Goal: Task Accomplishment & Management: Manage account settings

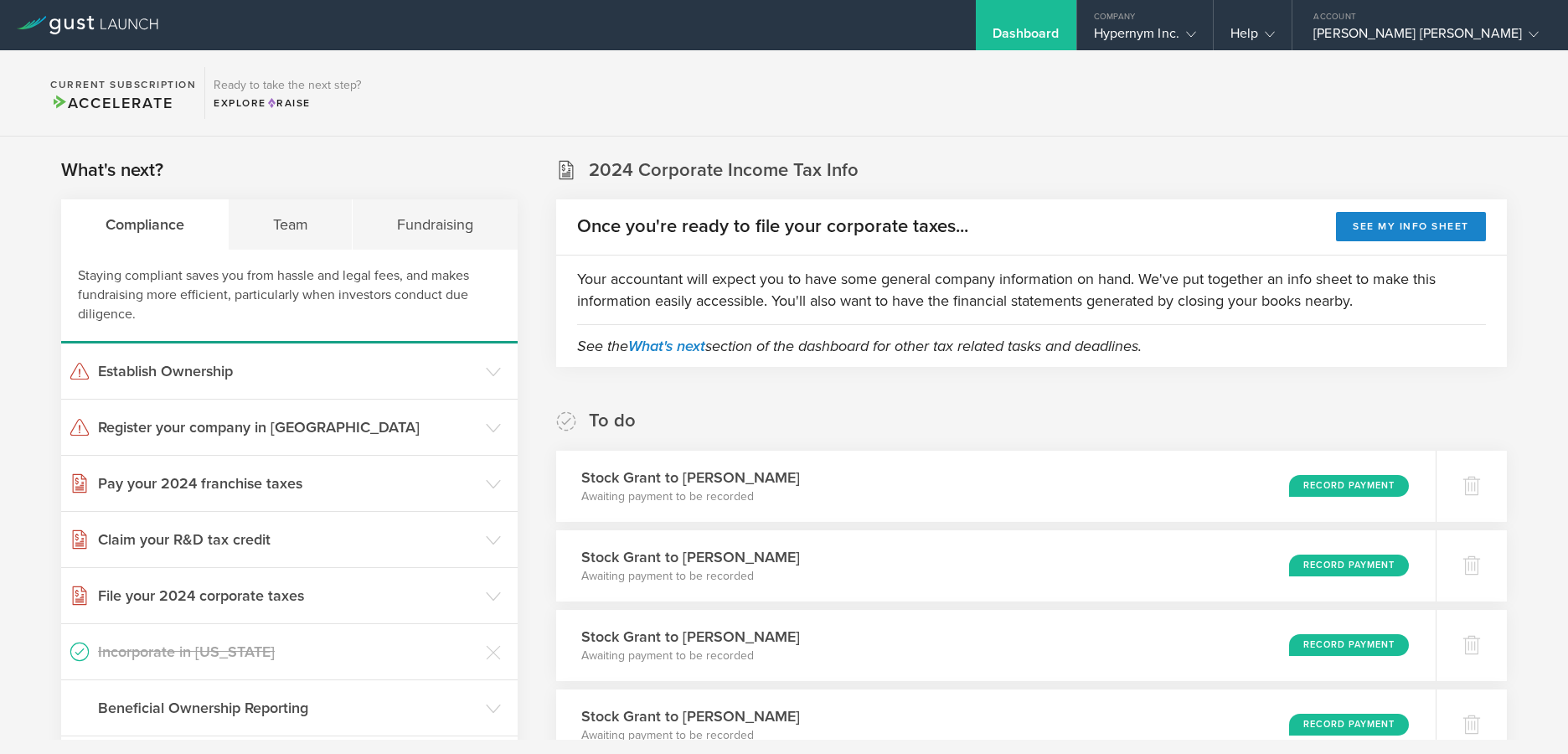
click at [986, 236] on div "Once you're ready to file your corporate taxes... See my info sheet" at bounding box center [1032, 227] width 951 height 56
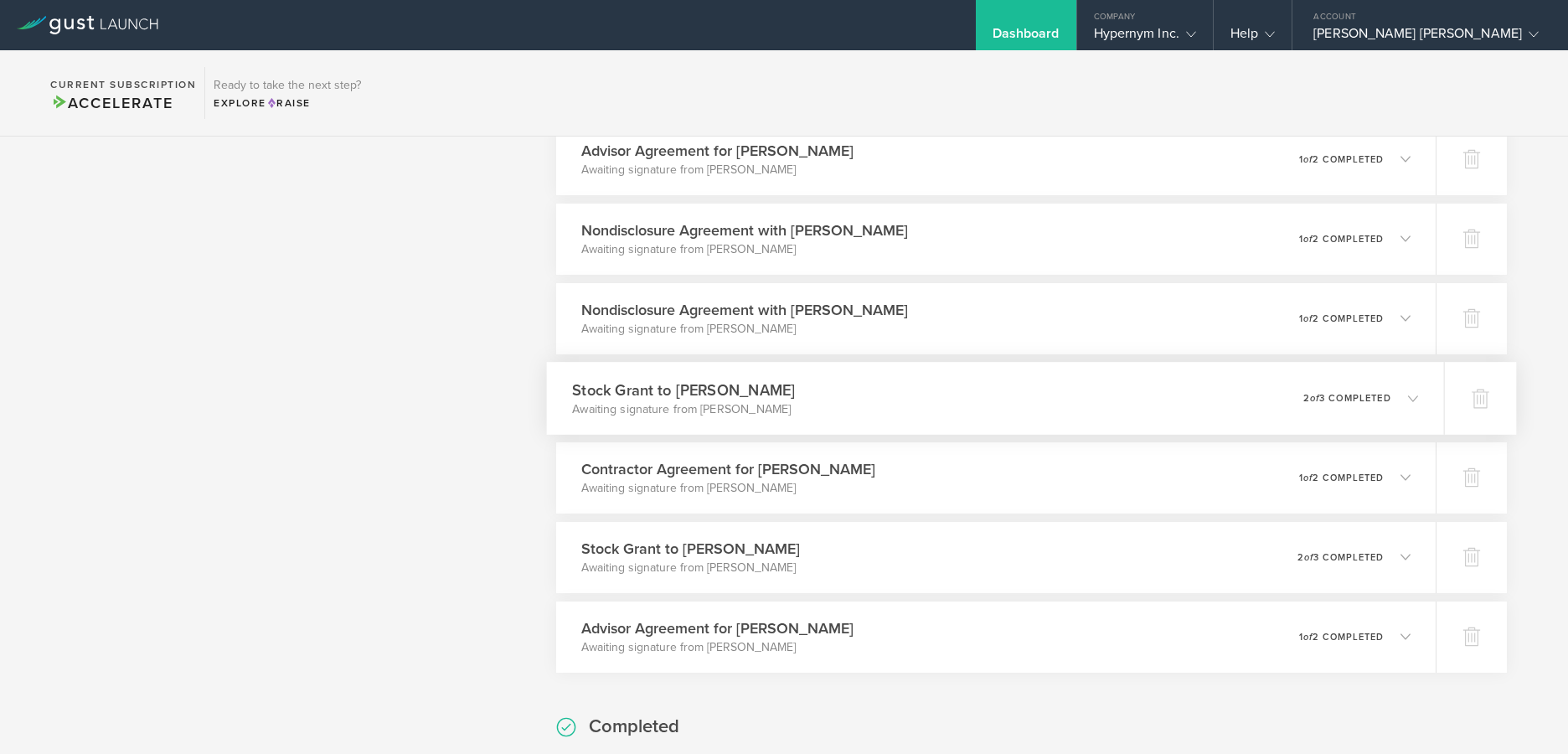
scroll to position [2298, 0]
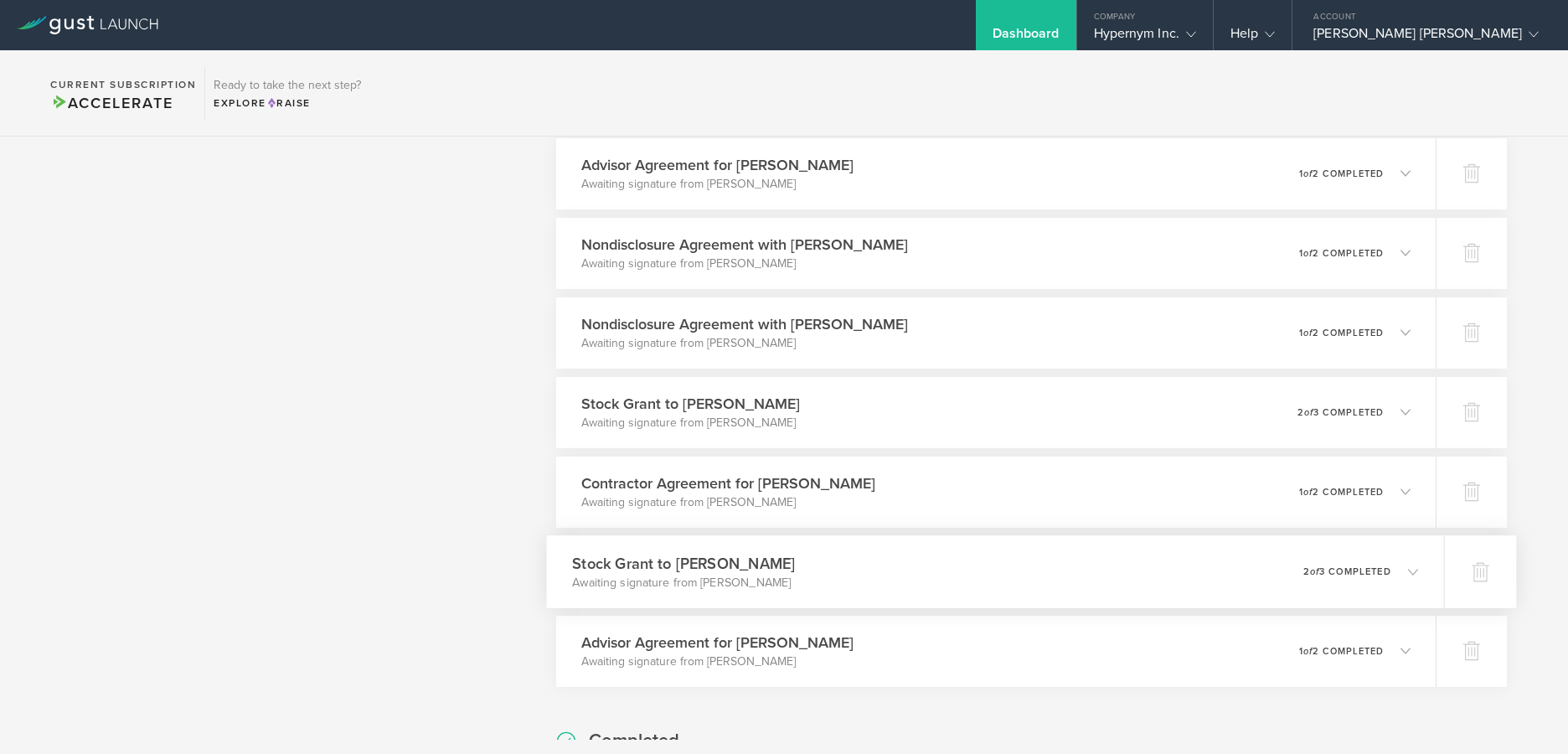
click at [813, 582] on div "Stock Grant to [PERSON_NAME] Awaiting signature from [PERSON_NAME] 0 undelivera…" at bounding box center [995, 571] width 897 height 73
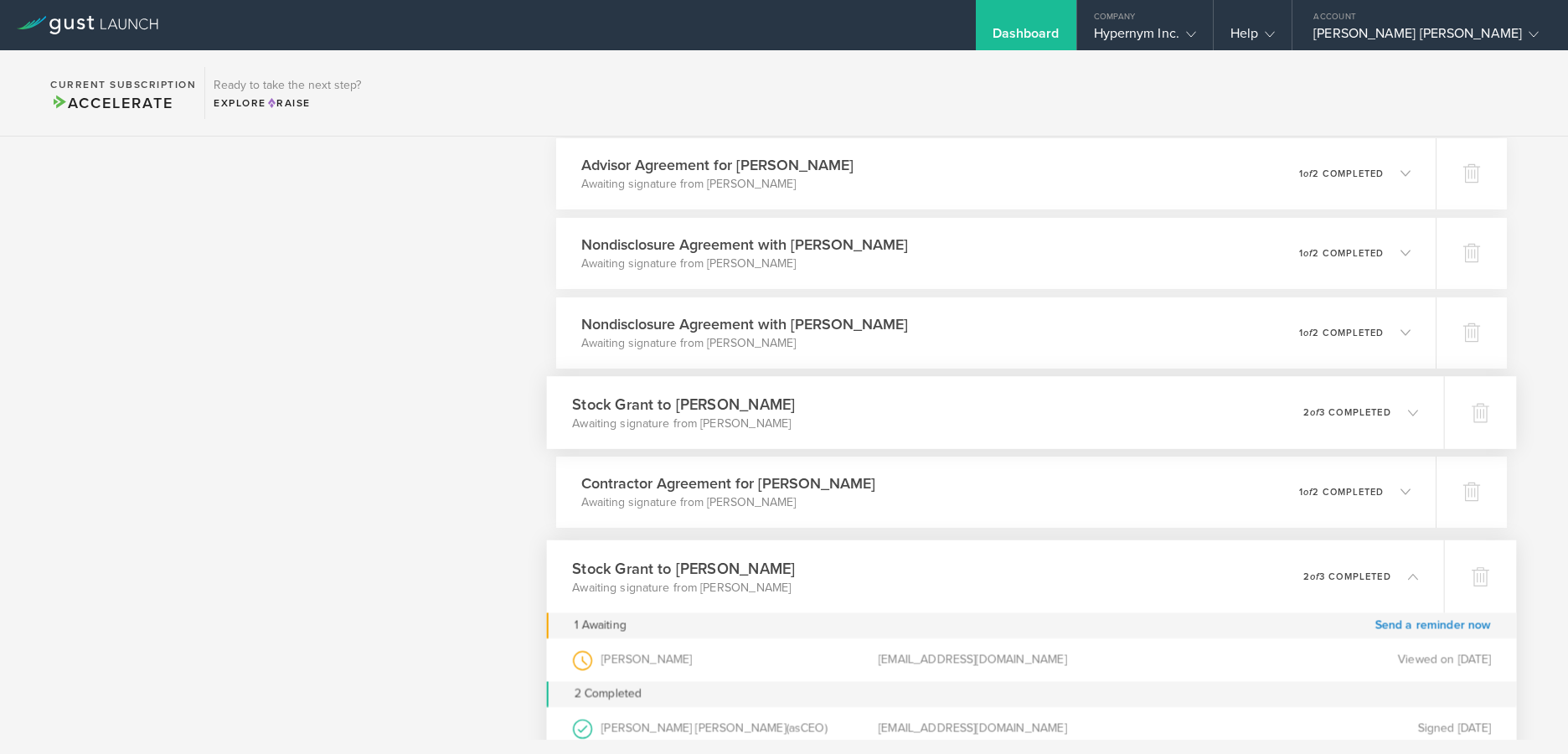
click at [813, 405] on div "Stock Grant to [PERSON_NAME] Awaiting signature from [PERSON_NAME] 0 undelivera…" at bounding box center [995, 412] width 897 height 73
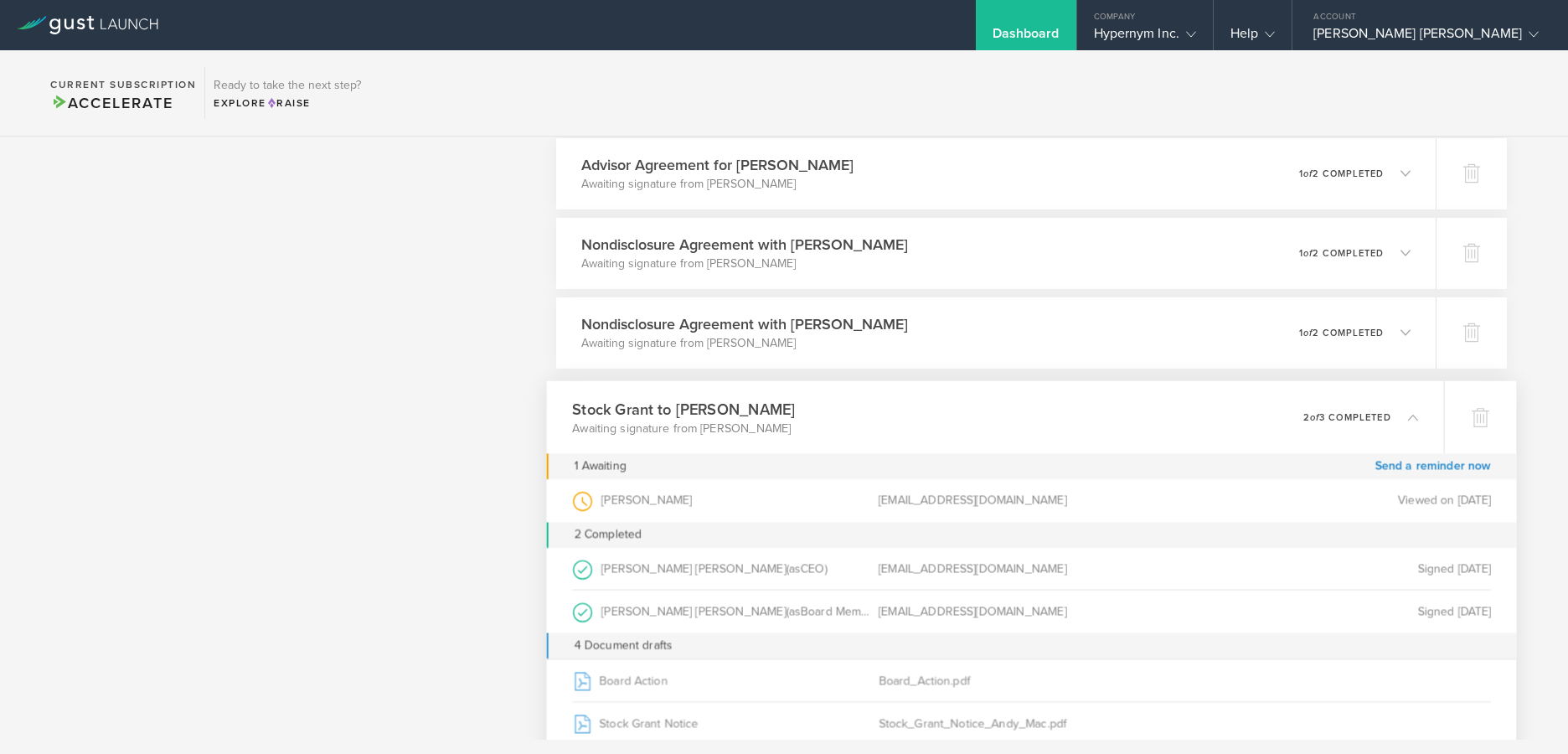
scroll to position [2319, 0]
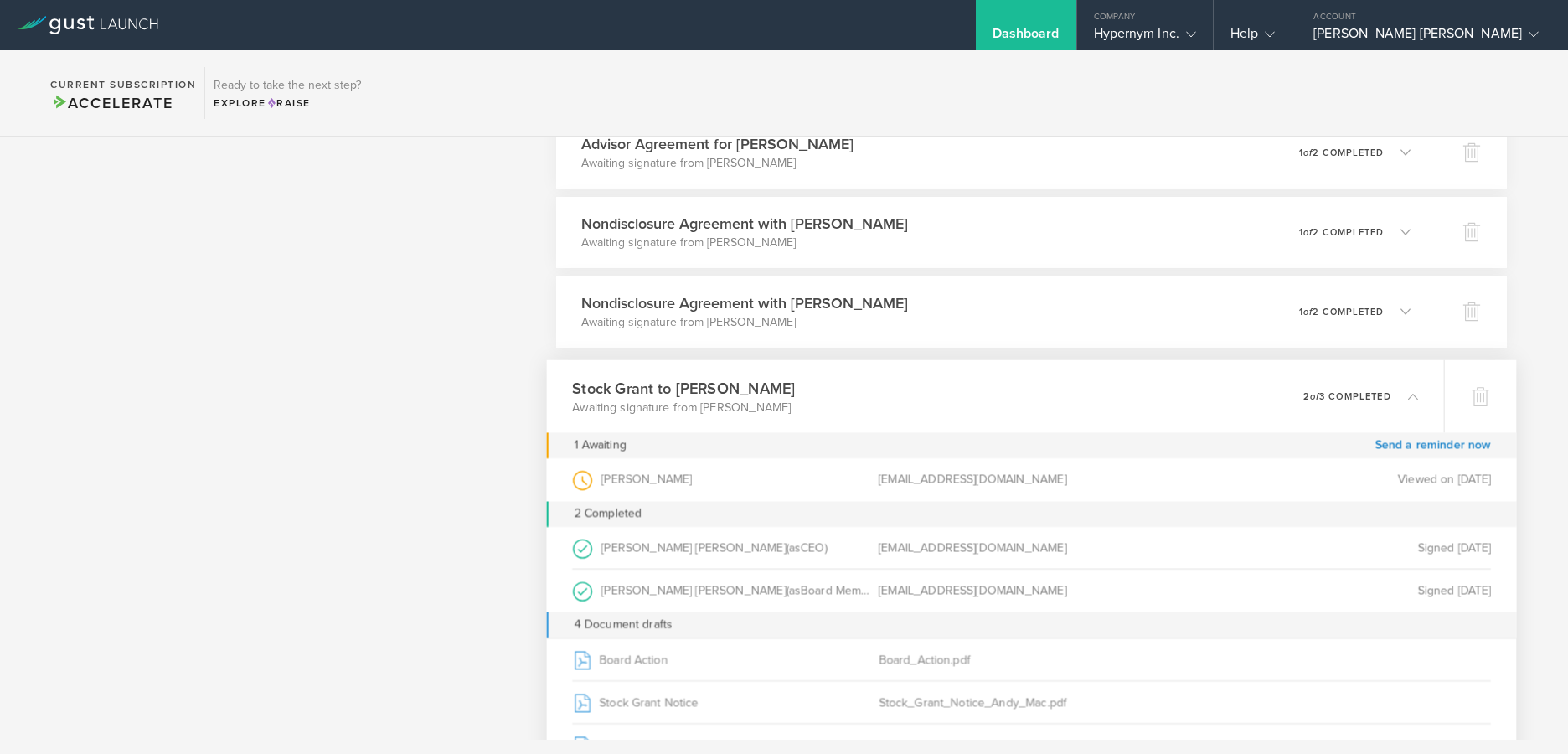
click at [855, 395] on div "Stock Grant to [PERSON_NAME] Awaiting signature from [PERSON_NAME] 0 undelivera…" at bounding box center [995, 395] width 897 height 73
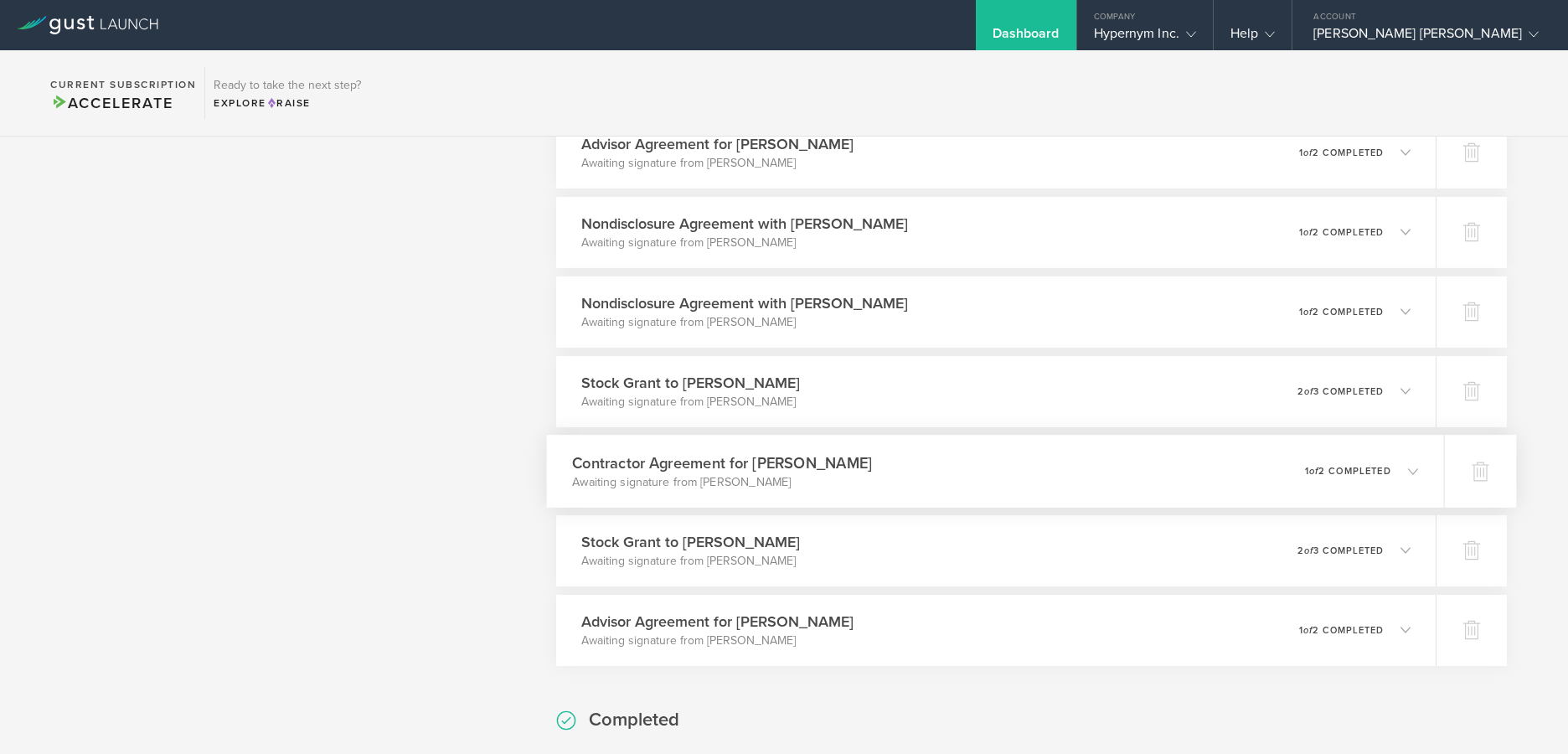
drag, startPoint x: 832, startPoint y: 540, endPoint x: 824, endPoint y: 455, distance: 85.4
click at [832, 540] on div "Stock Grant to [PERSON_NAME] Awaiting signature from [PERSON_NAME] 0 undelivera…" at bounding box center [996, 551] width 880 height 72
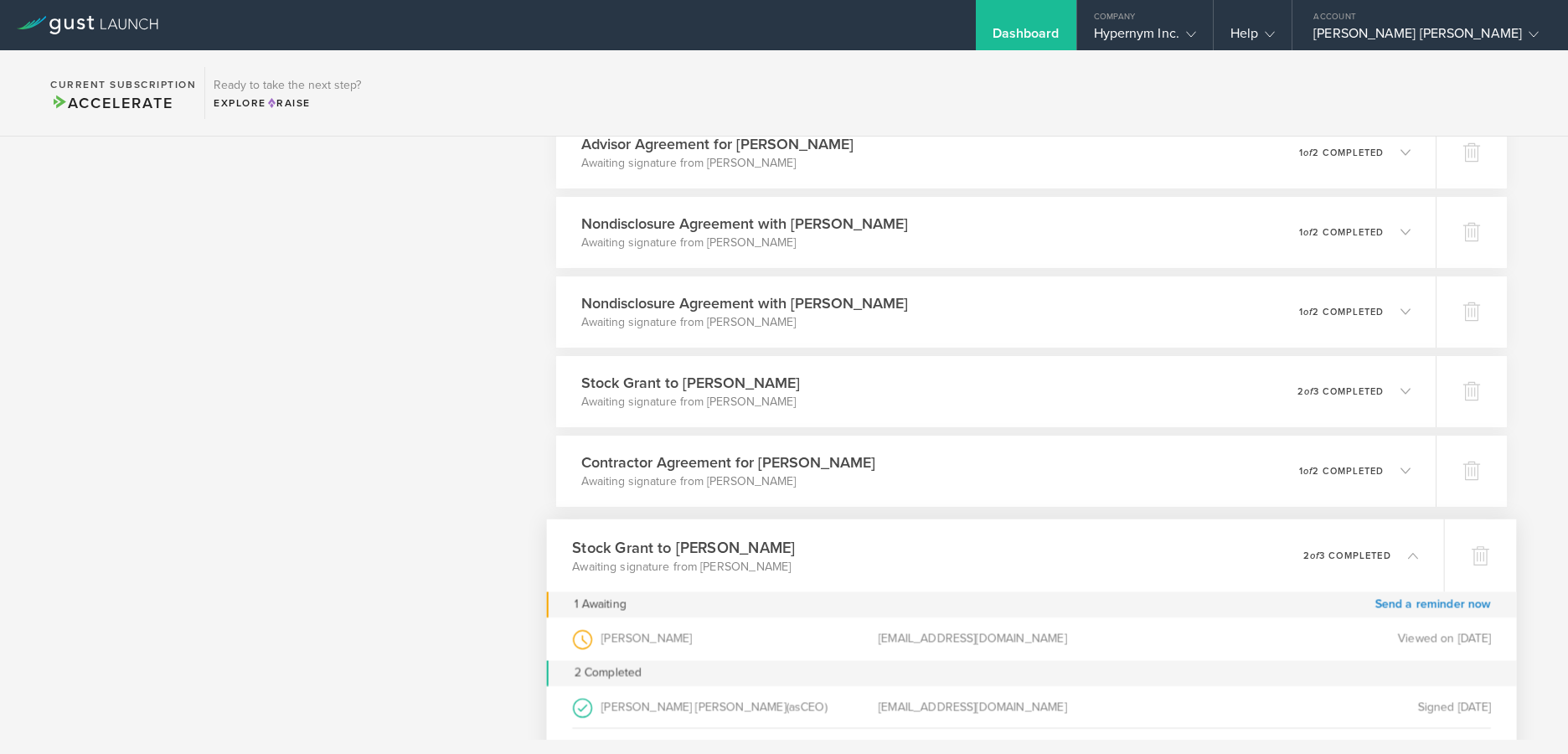
click at [818, 549] on div "Stock Grant to [PERSON_NAME] Awaiting signature from [PERSON_NAME] 0 undelivera…" at bounding box center [995, 554] width 897 height 73
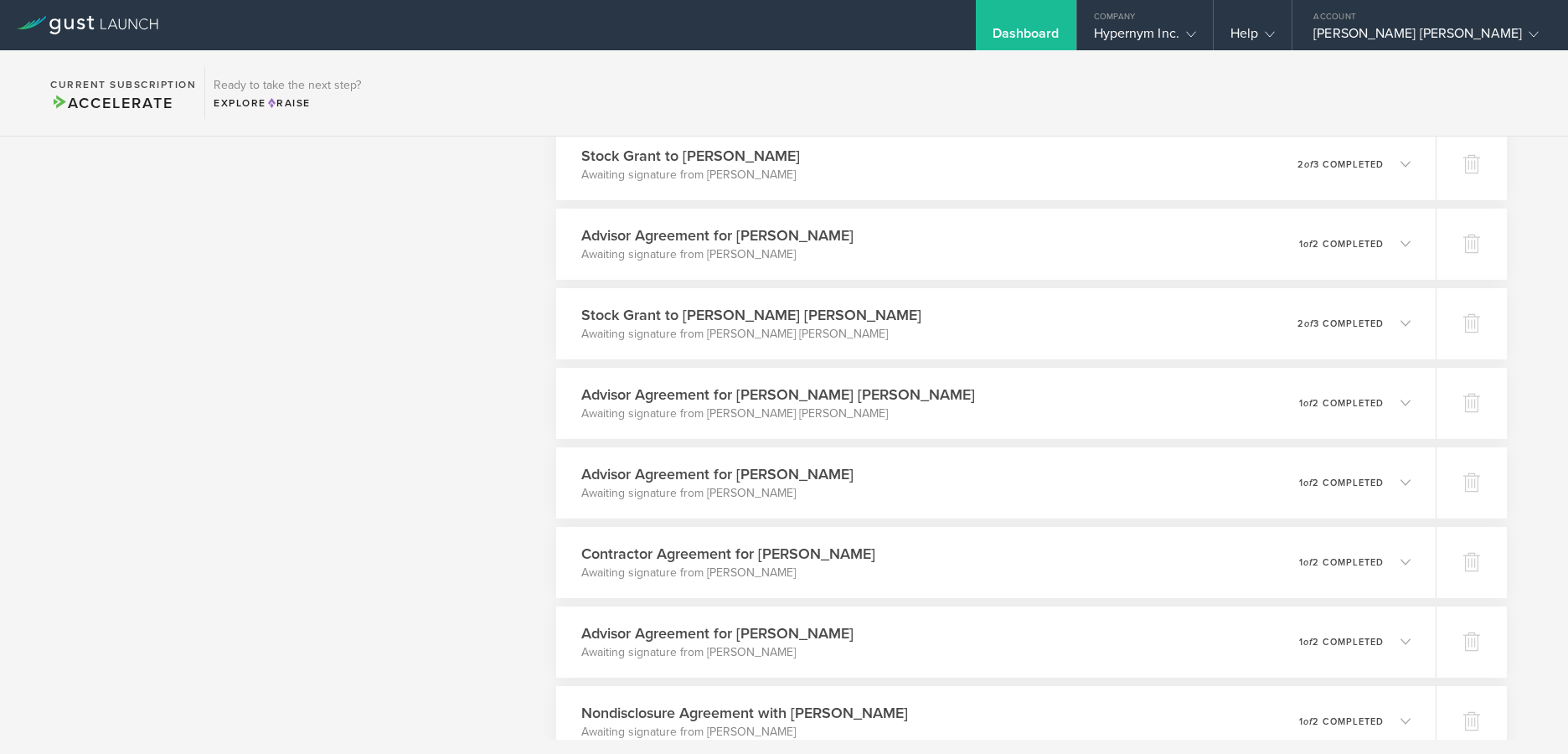
scroll to position [2373, 0]
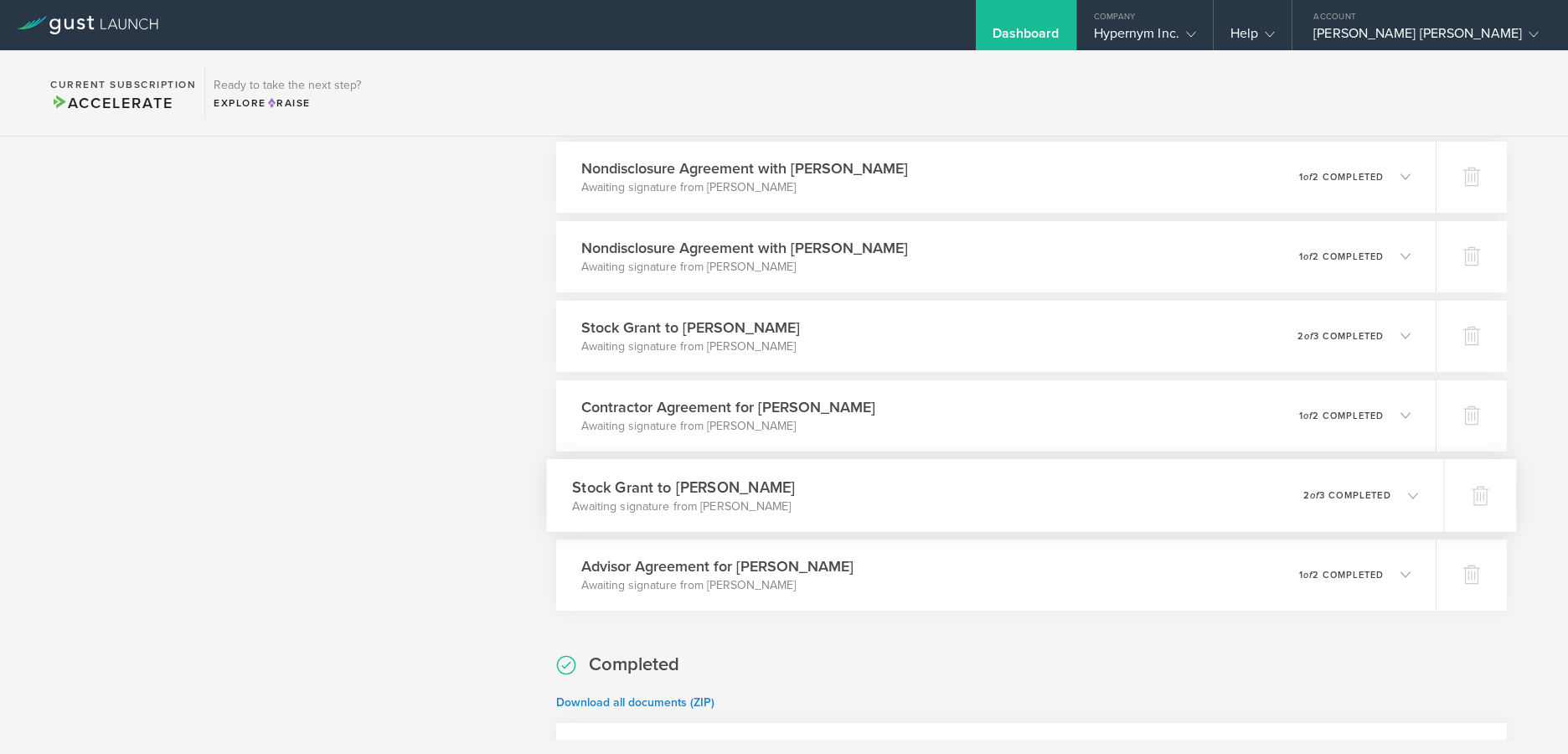
click at [1392, 494] on icon at bounding box center [1405, 494] width 28 height 15
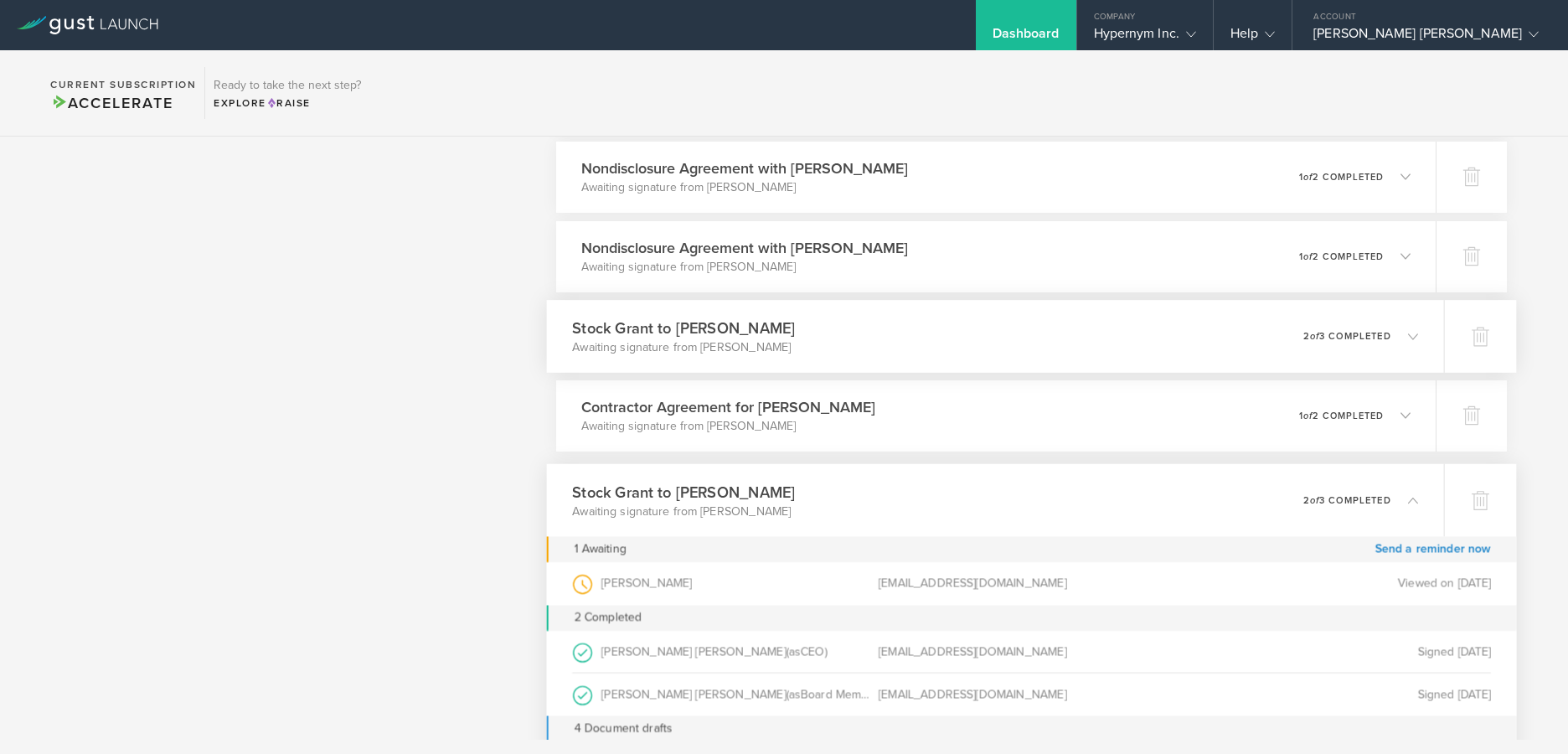
click at [1391, 340] on icon at bounding box center [1405, 335] width 28 height 15
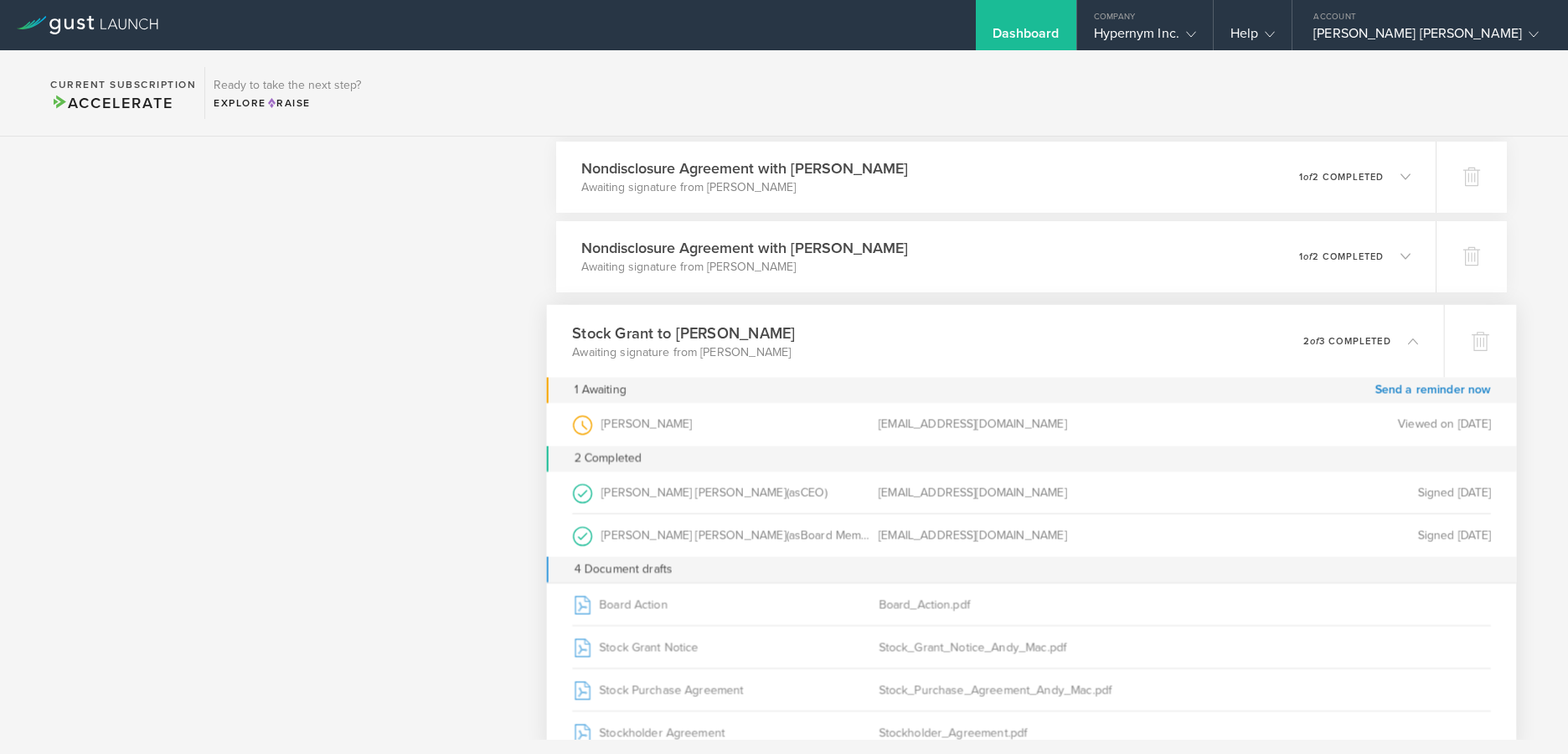
click at [1408, 336] on icon at bounding box center [1413, 340] width 10 height 10
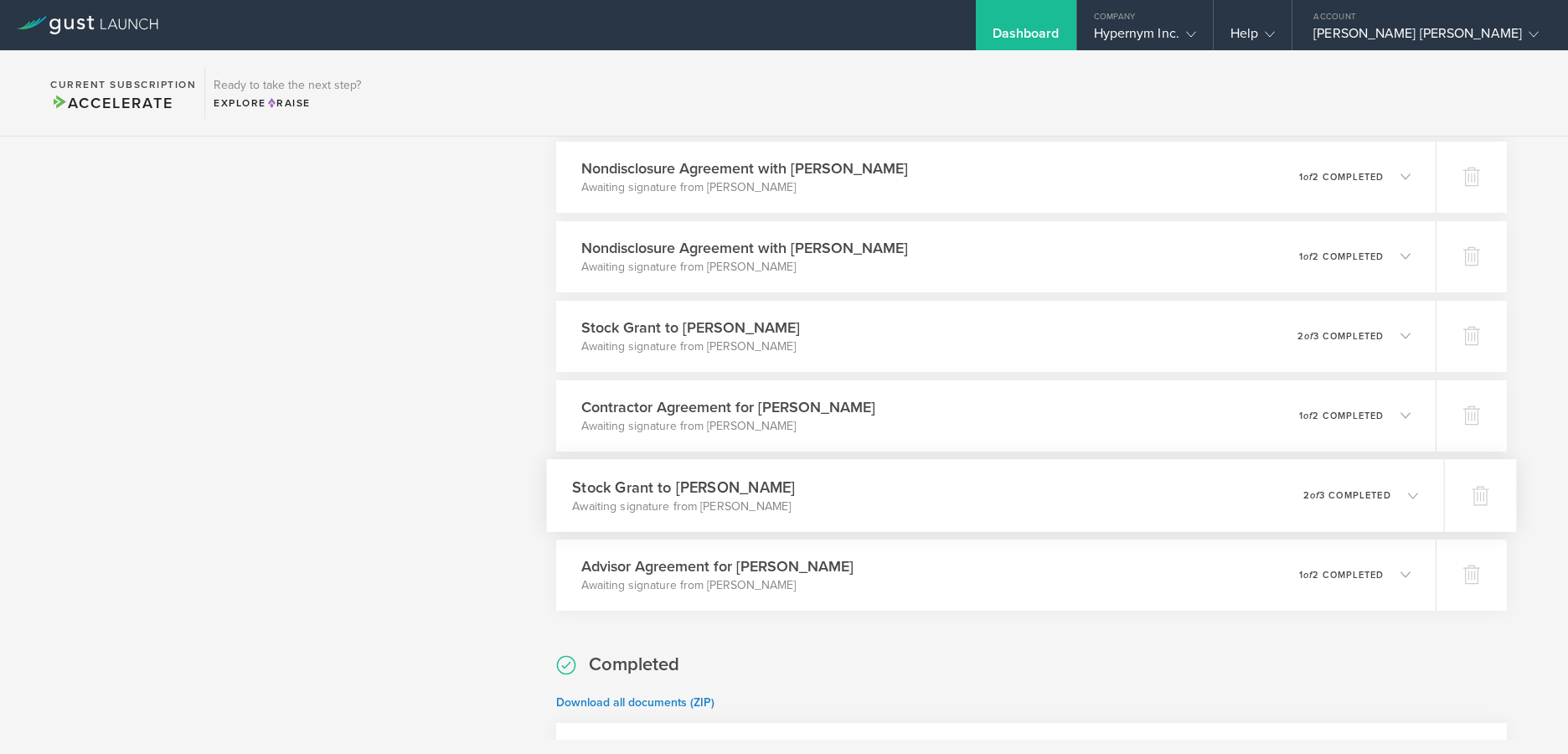
click at [1408, 492] on icon at bounding box center [1413, 495] width 10 height 10
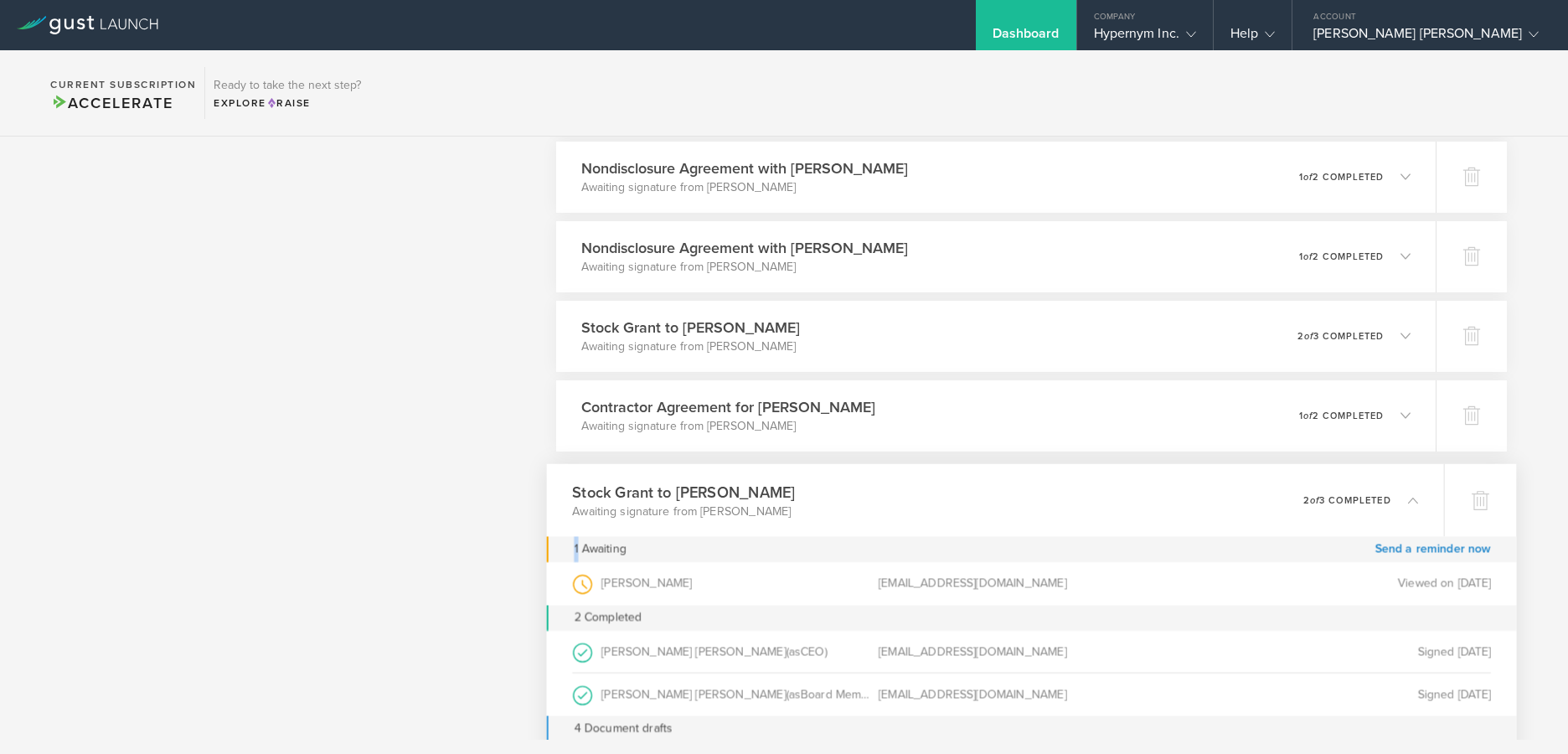
click at [1402, 492] on icon at bounding box center [1405, 498] width 28 height 15
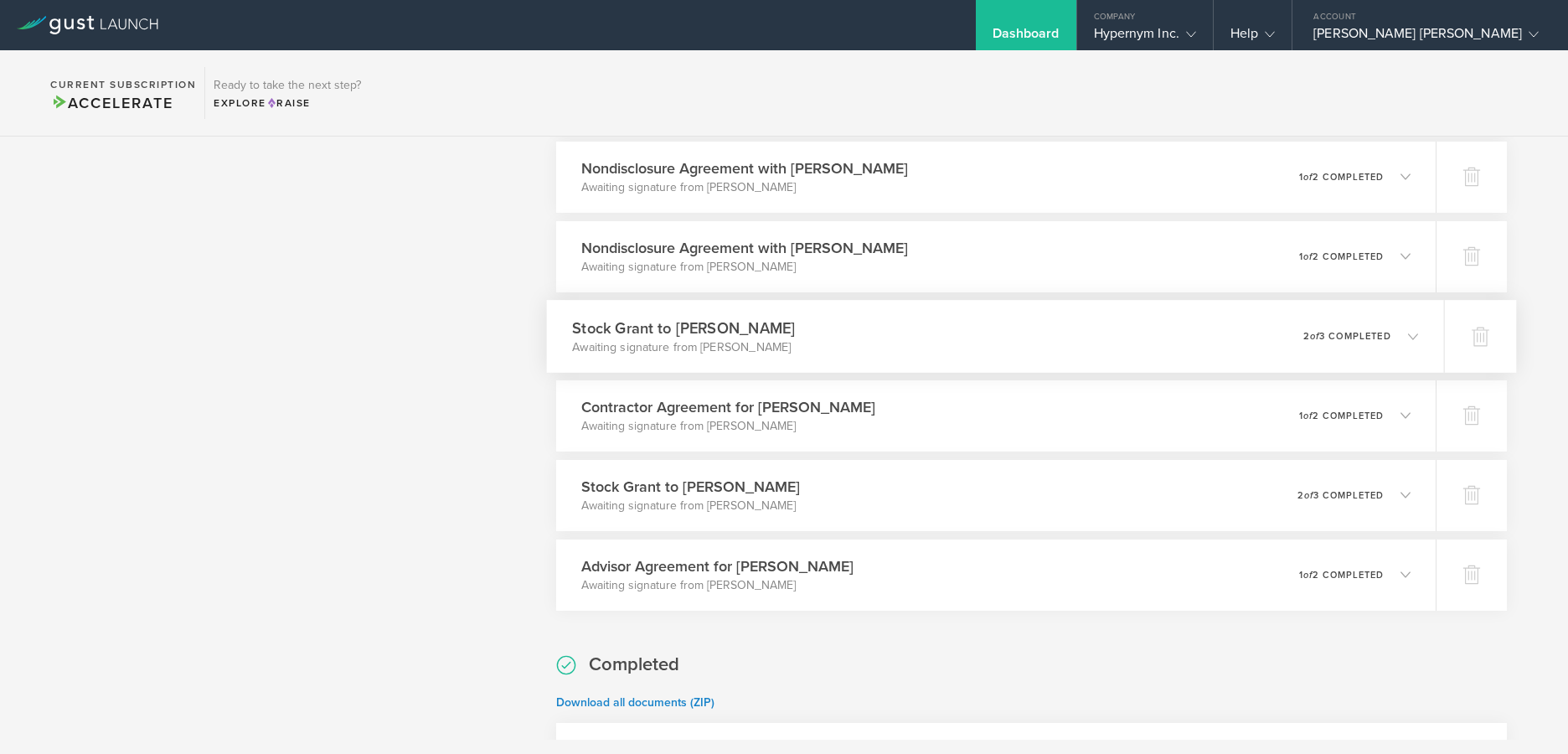
click at [1409, 336] on polyline at bounding box center [1413, 335] width 9 height 5
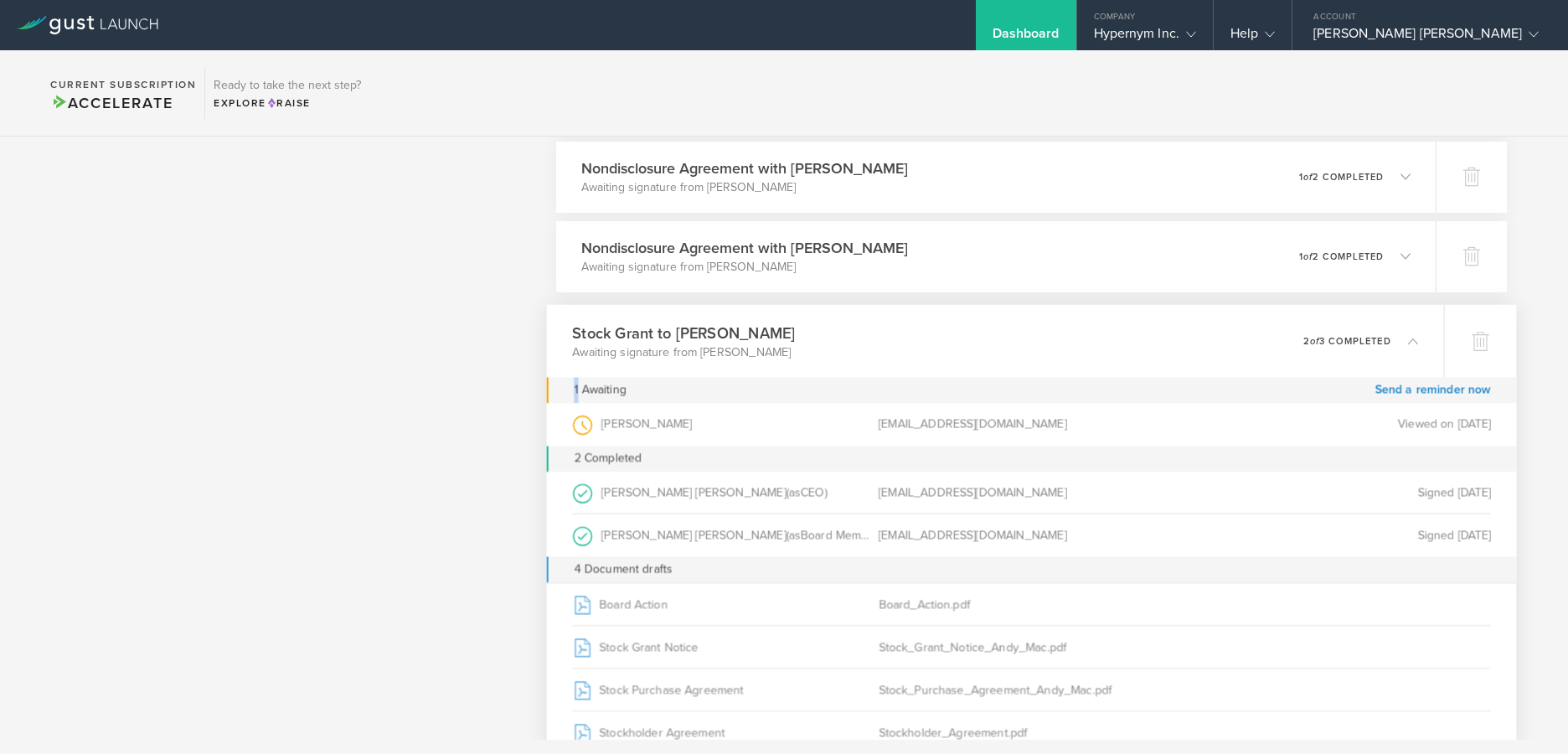
click at [1408, 336] on icon at bounding box center [1413, 340] width 10 height 10
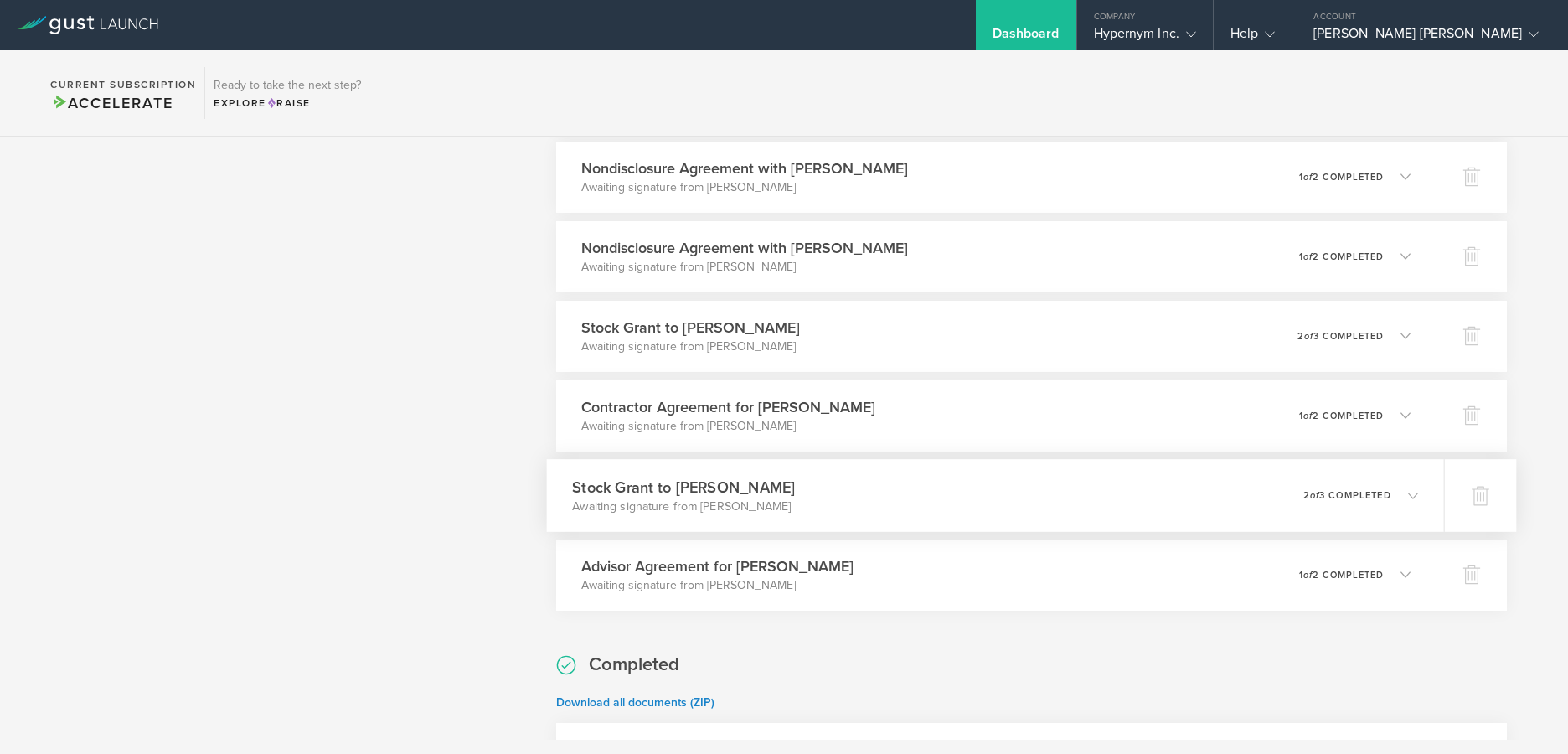
click at [1399, 489] on icon at bounding box center [1405, 494] width 28 height 15
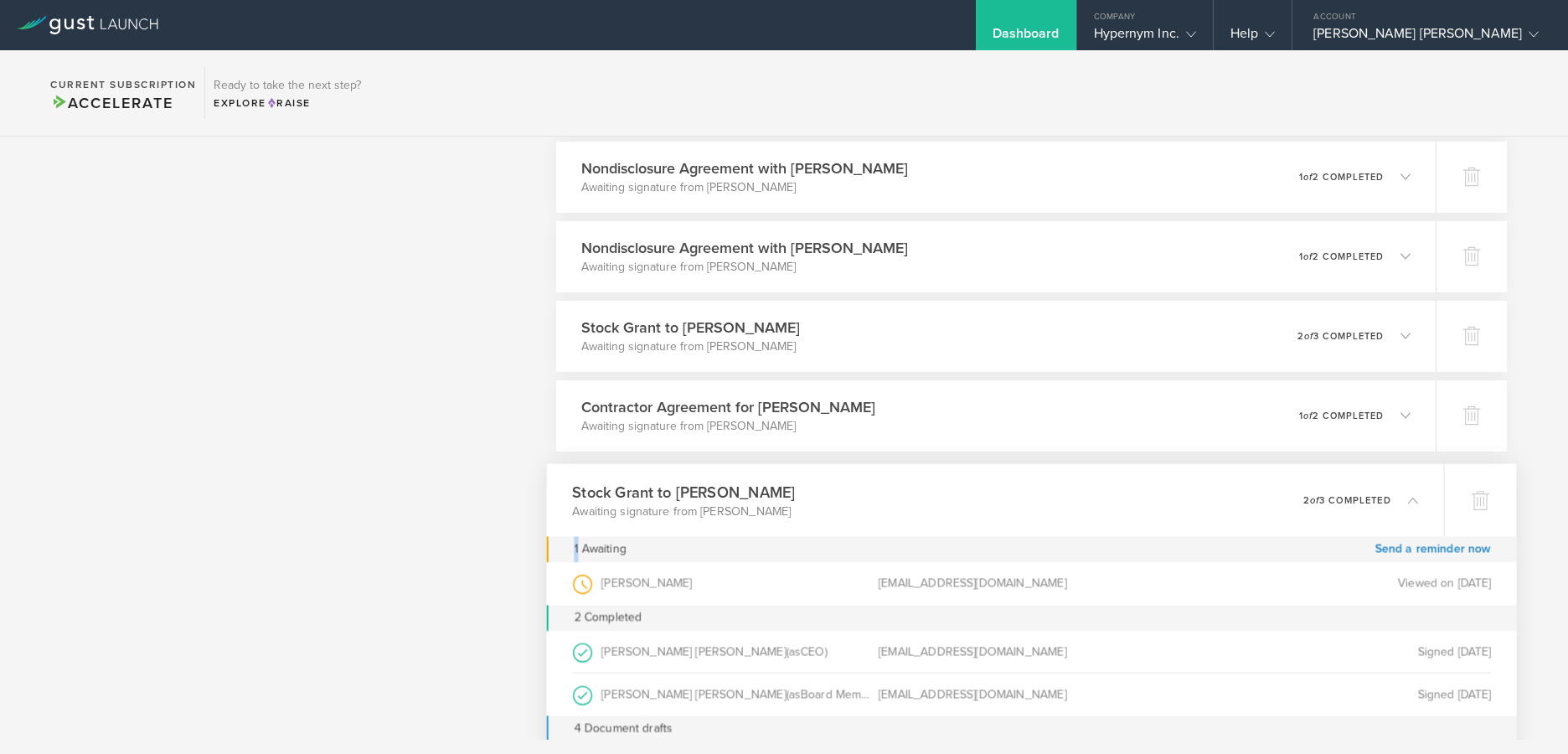
click at [1399, 489] on div "0 undeliverable 2 of 3 completed" at bounding box center [1360, 499] width 115 height 29
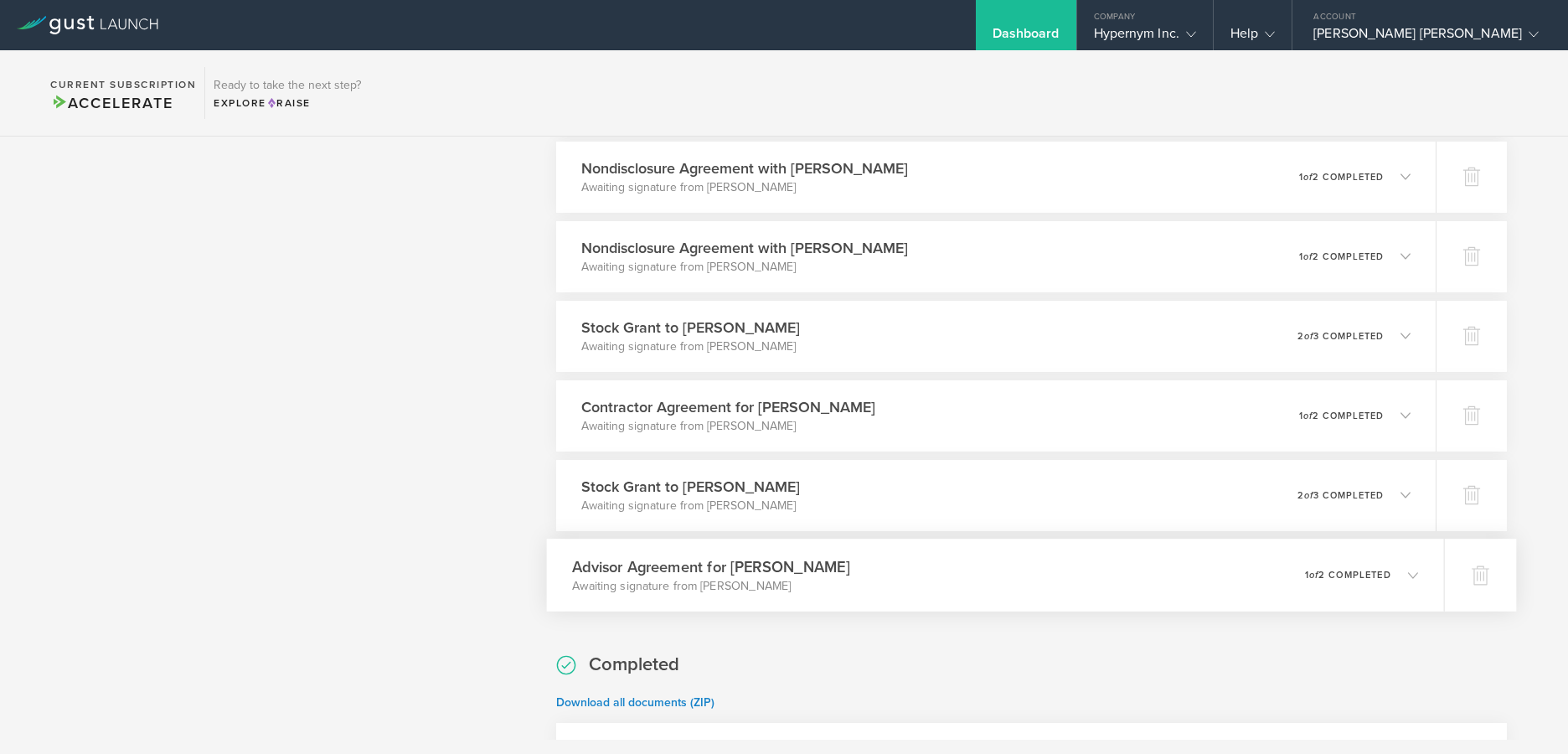
click at [901, 567] on div "Advisor Agreement for [PERSON_NAME] Awaiting signature from [PERSON_NAME] 0 und…" at bounding box center [995, 574] width 897 height 73
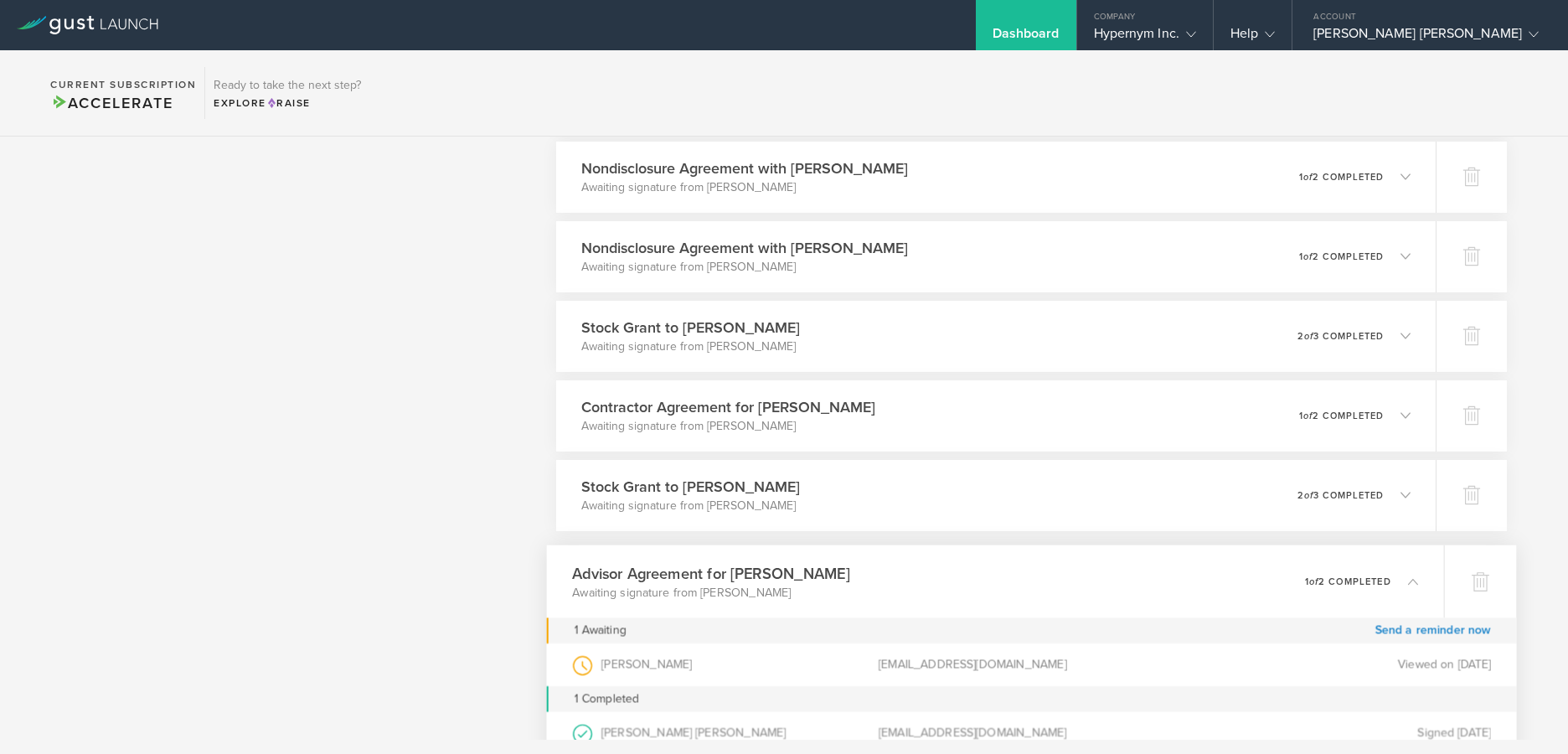
scroll to position [2445, 0]
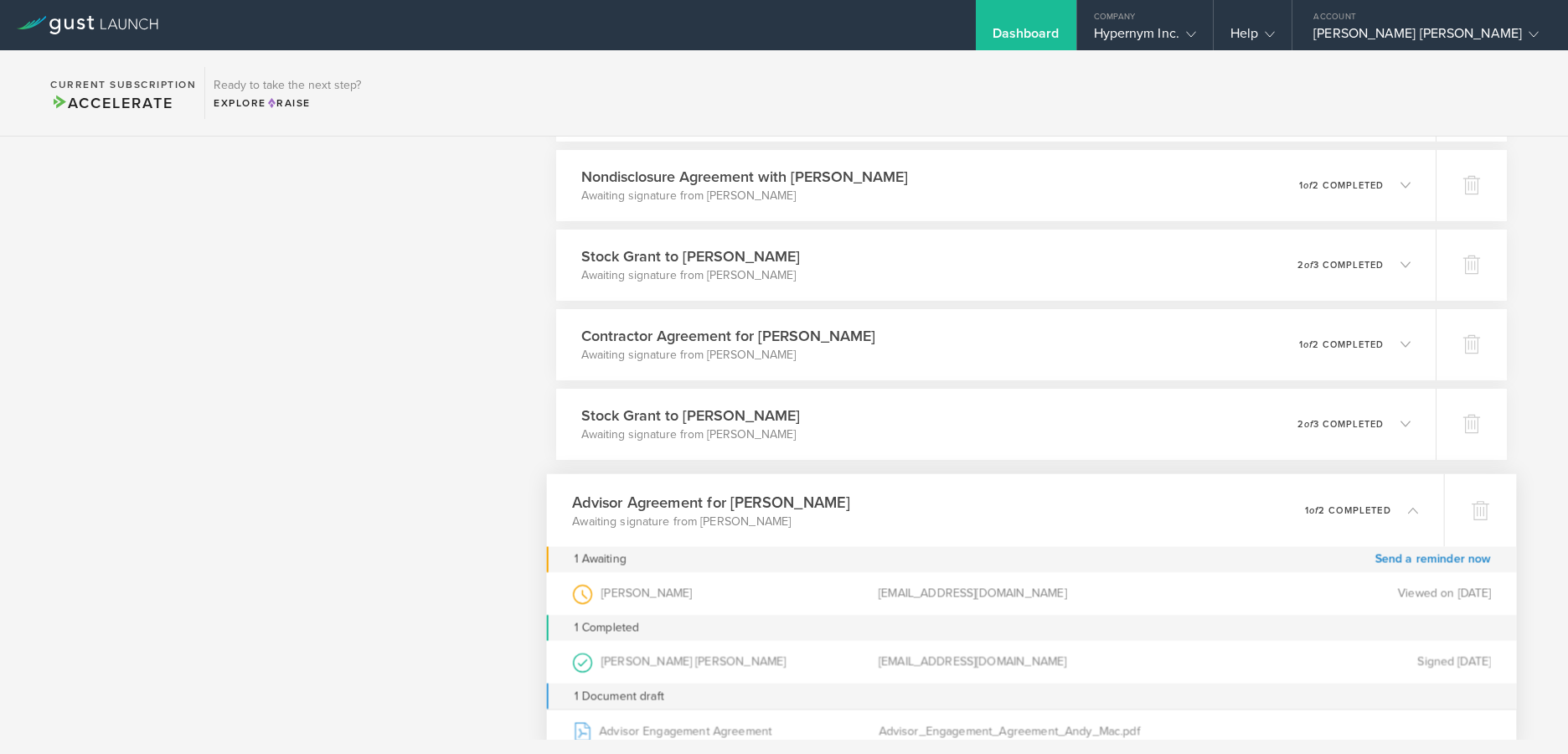
click at [940, 499] on div "Advisor Agreement for [PERSON_NAME] Awaiting signature from [PERSON_NAME] 0 und…" at bounding box center [995, 509] width 897 height 73
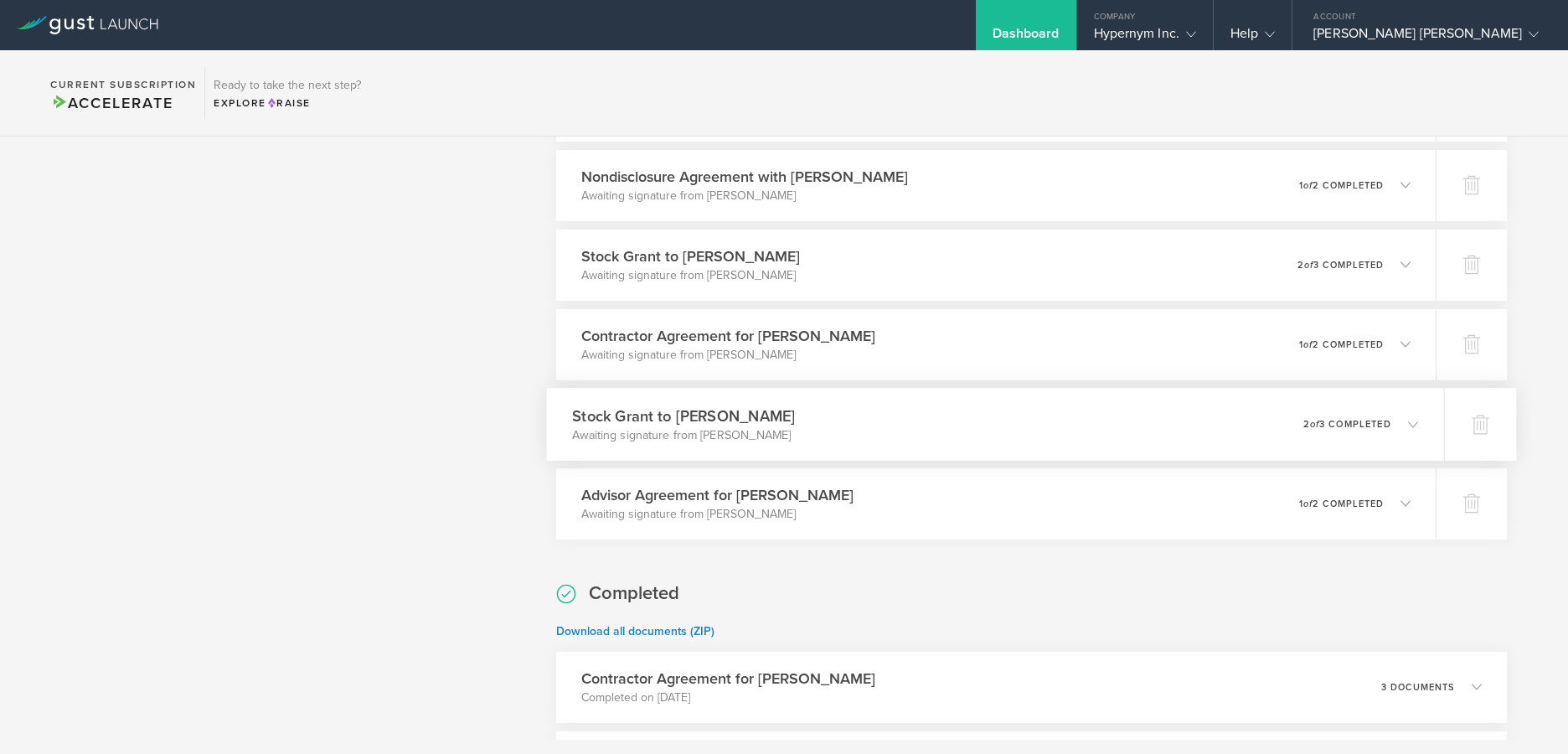
scroll to position [2318, 0]
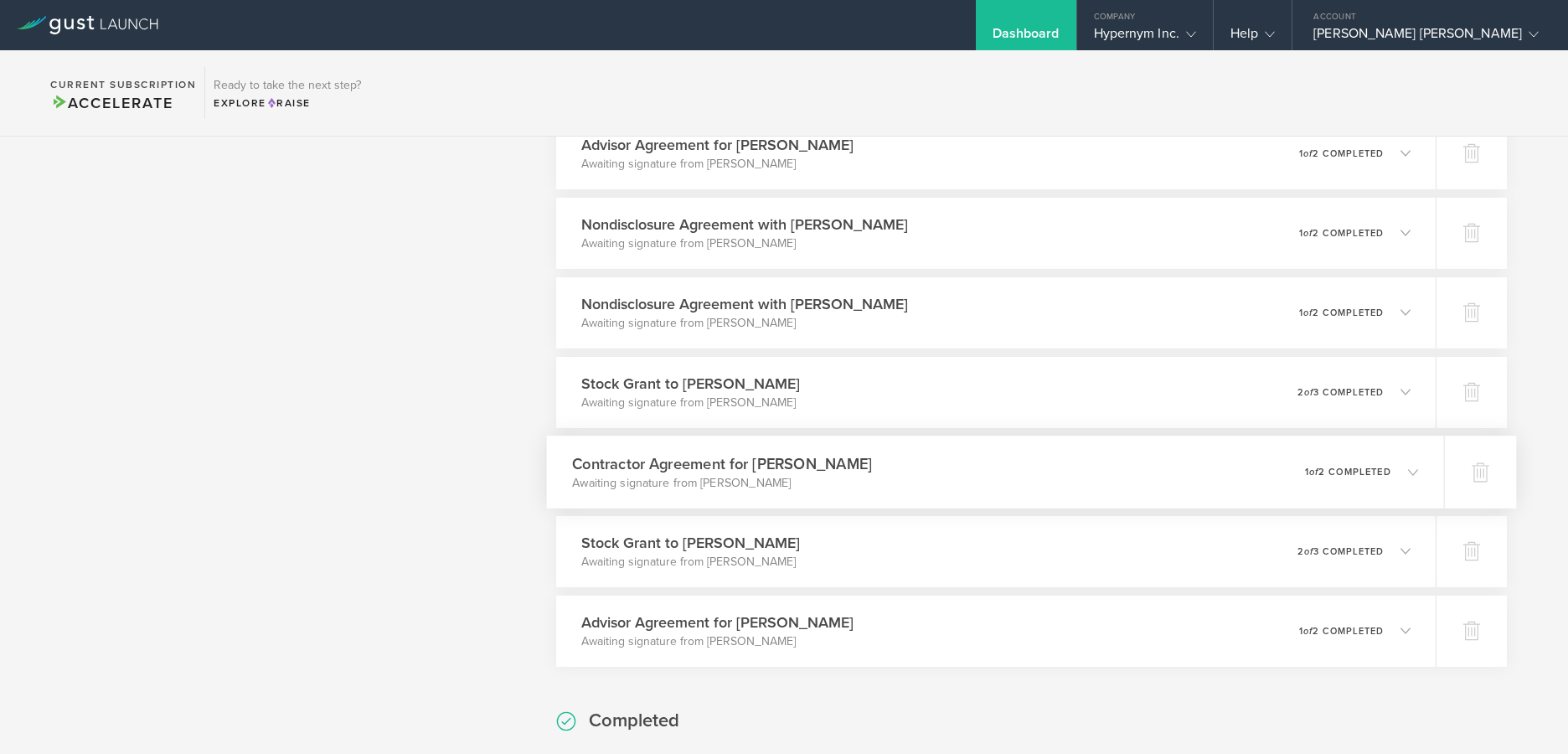
click at [975, 466] on div "Contractor Agreement for [PERSON_NAME] Awaiting signature from [PERSON_NAME] 0 …" at bounding box center [995, 471] width 897 height 73
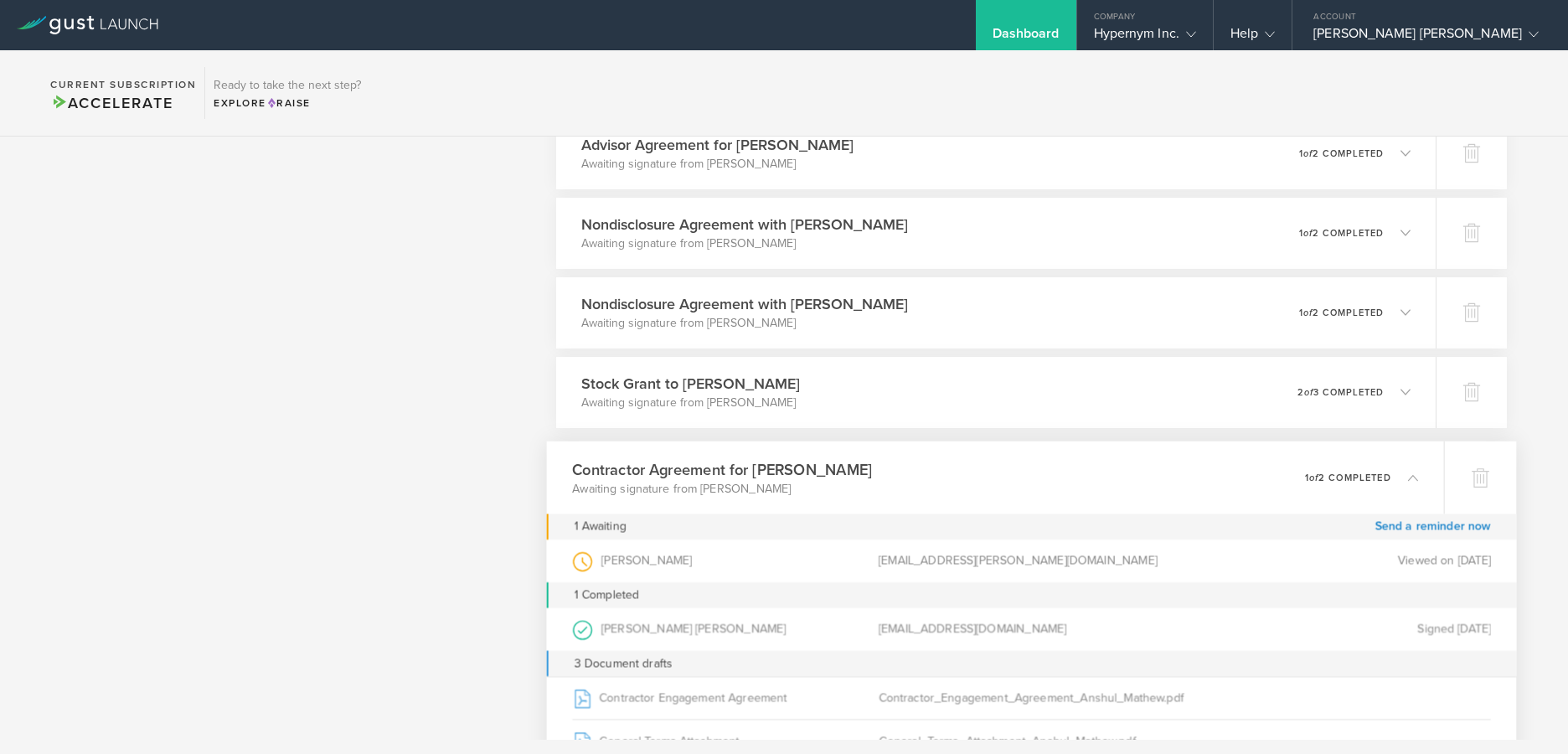
click at [975, 466] on div "Contractor Agreement for [PERSON_NAME] Awaiting signature from [PERSON_NAME] 0 …" at bounding box center [995, 476] width 897 height 73
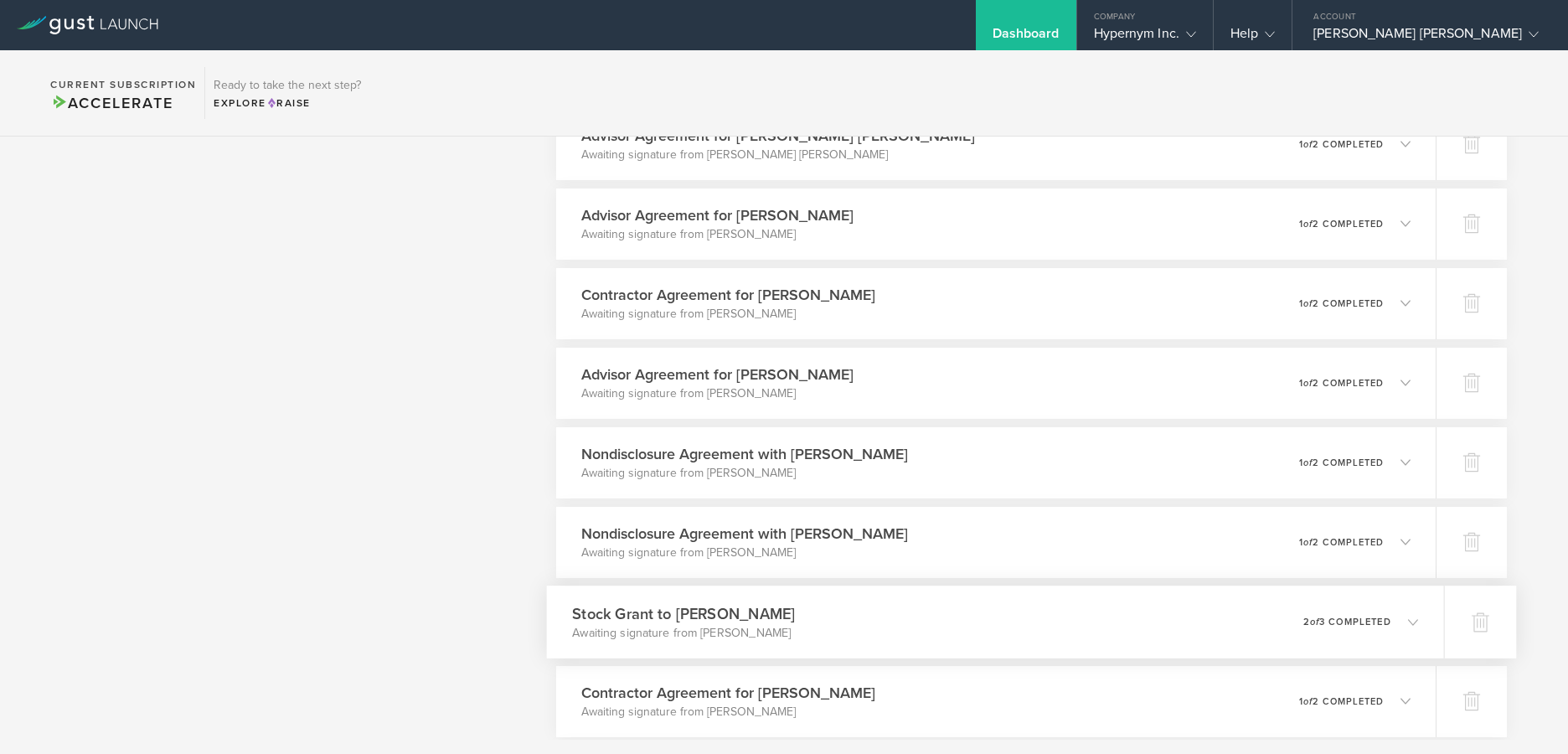
scroll to position [2041, 0]
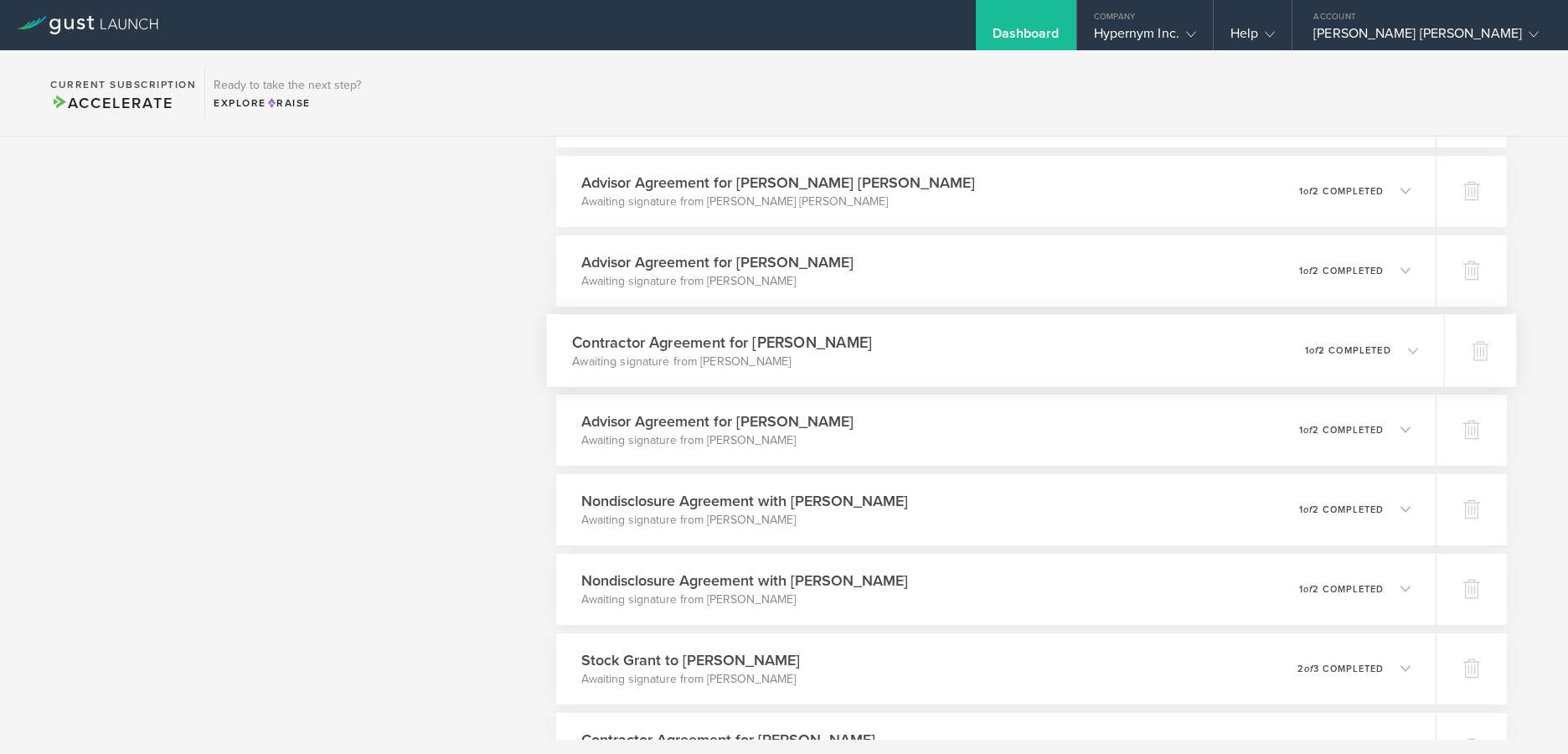
click at [965, 362] on div "Contractor Agreement for [PERSON_NAME] Awaiting signature from [PERSON_NAME] 0 …" at bounding box center [995, 350] width 897 height 73
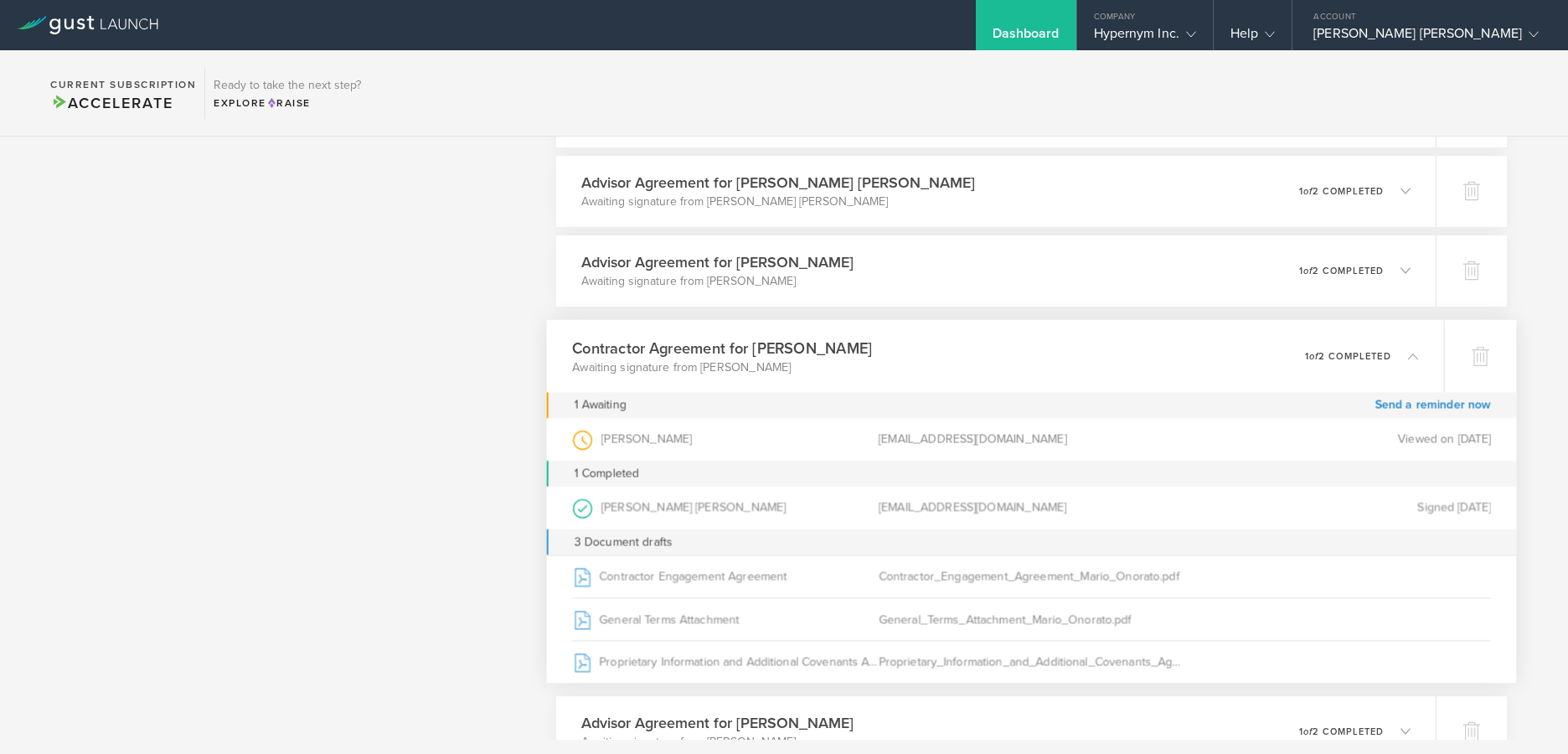
click at [965, 362] on div "Contractor Agreement for [PERSON_NAME] Awaiting signature from [PERSON_NAME] 0 …" at bounding box center [995, 355] width 897 height 73
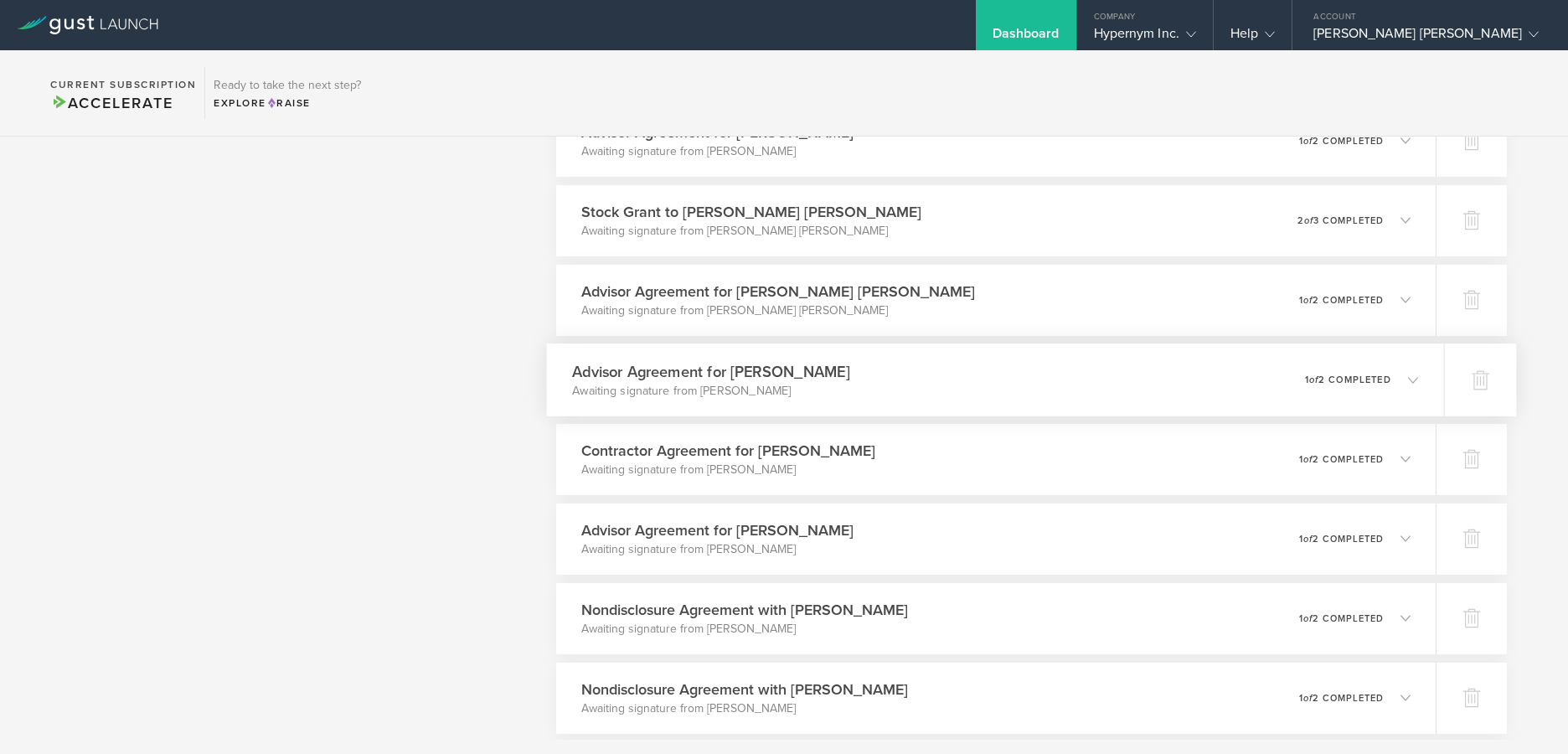
scroll to position [1901, 0]
